Goal: Contribute content

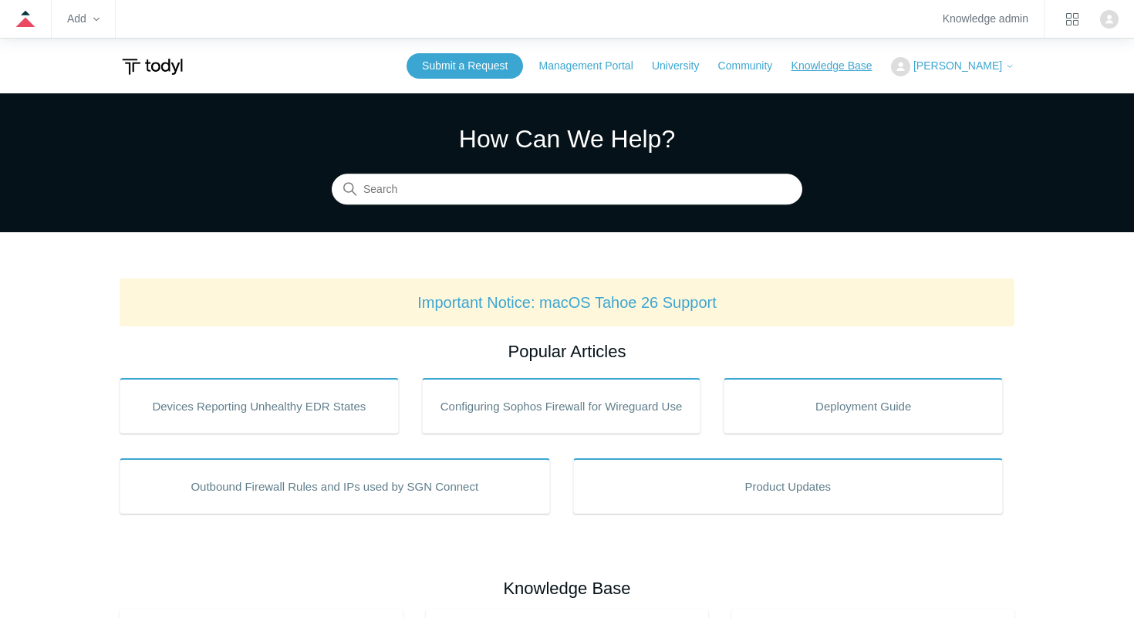
click at [881, 66] on link "Knowledge Base" at bounding box center [839, 66] width 96 height 16
click at [73, 3] on zd-hc-dropdown "Add" at bounding box center [83, 19] width 32 height 38
click at [90, 25] on zd-hc-dropdown "Add" at bounding box center [83, 19] width 32 height 38
click at [89, 19] on zd-hc-trigger "Add" at bounding box center [83, 19] width 32 height 8
click at [133, 59] on link "Article" at bounding box center [136, 57] width 137 height 31
